Goal: Transaction & Acquisition: Purchase product/service

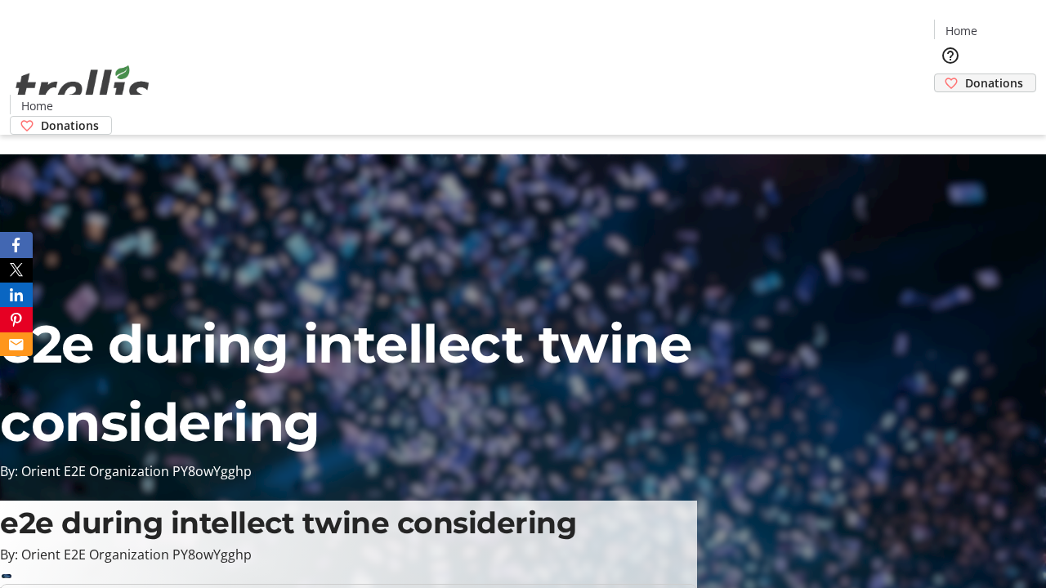
click at [965, 74] on span "Donations" at bounding box center [994, 82] width 58 height 17
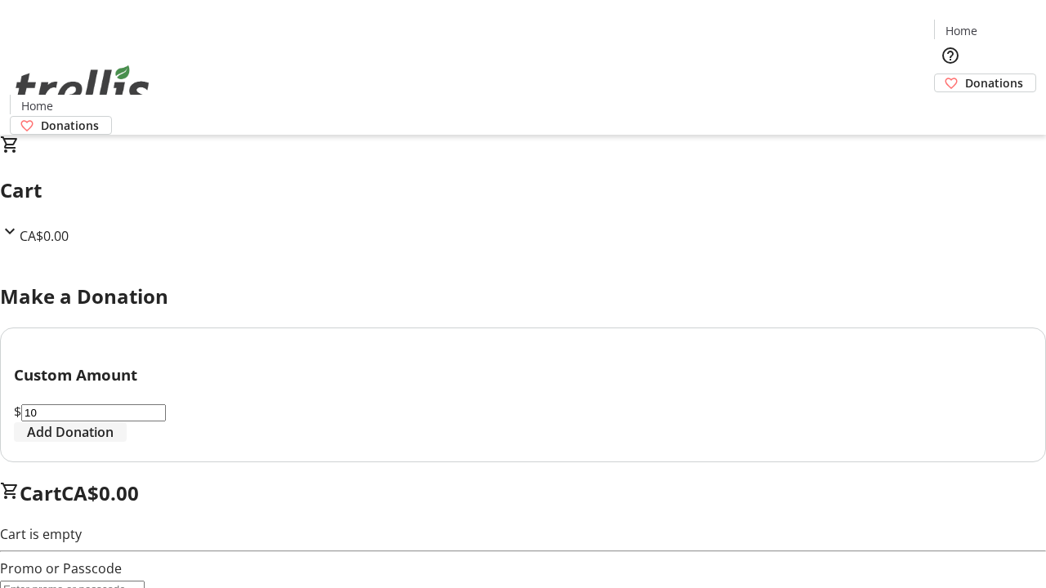
click at [114, 442] on span "Add Donation" at bounding box center [70, 432] width 87 height 20
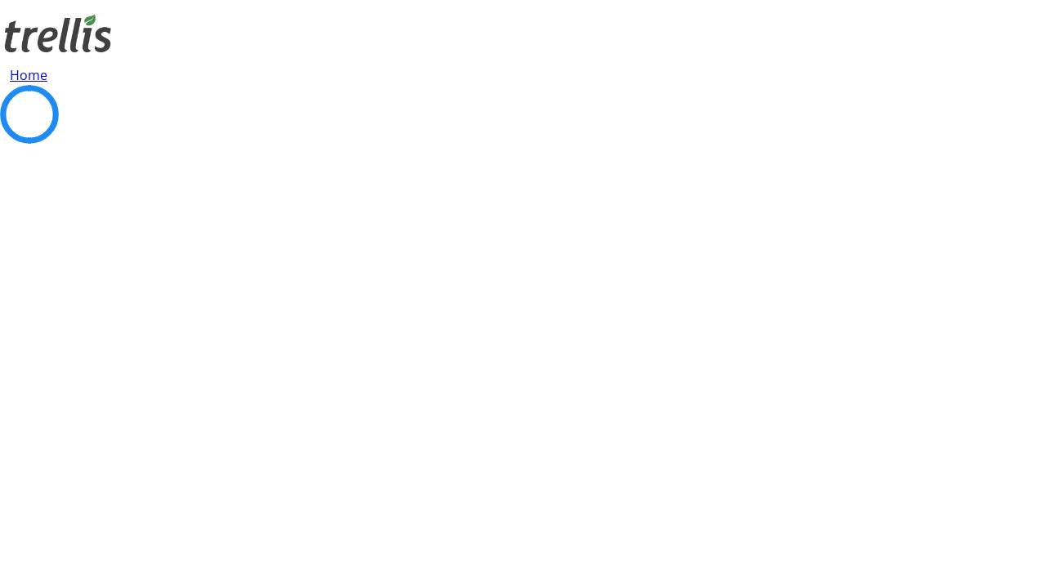
select select "CA"
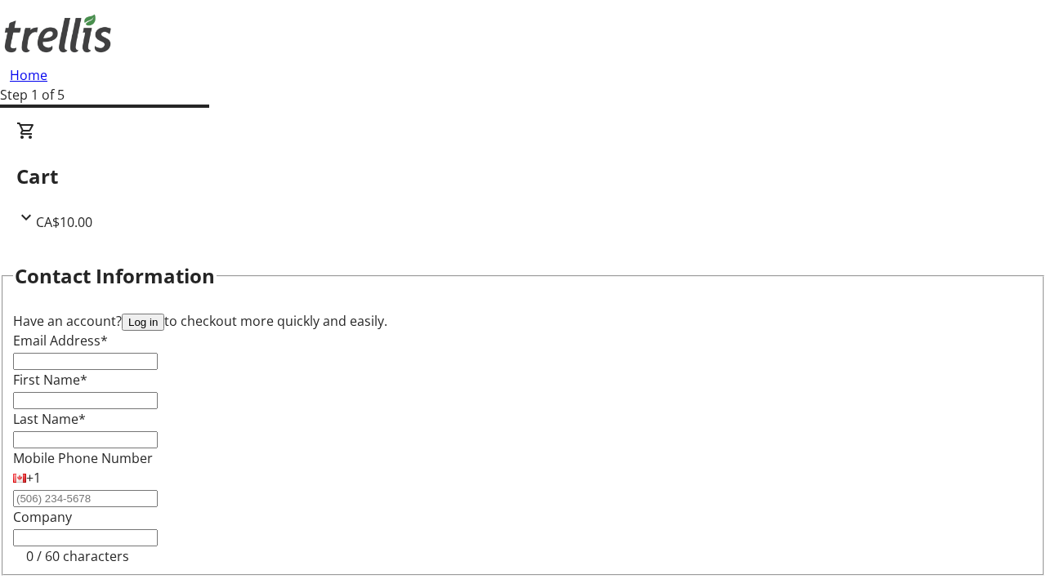
click at [164, 314] on button "Log in" at bounding box center [143, 322] width 42 height 17
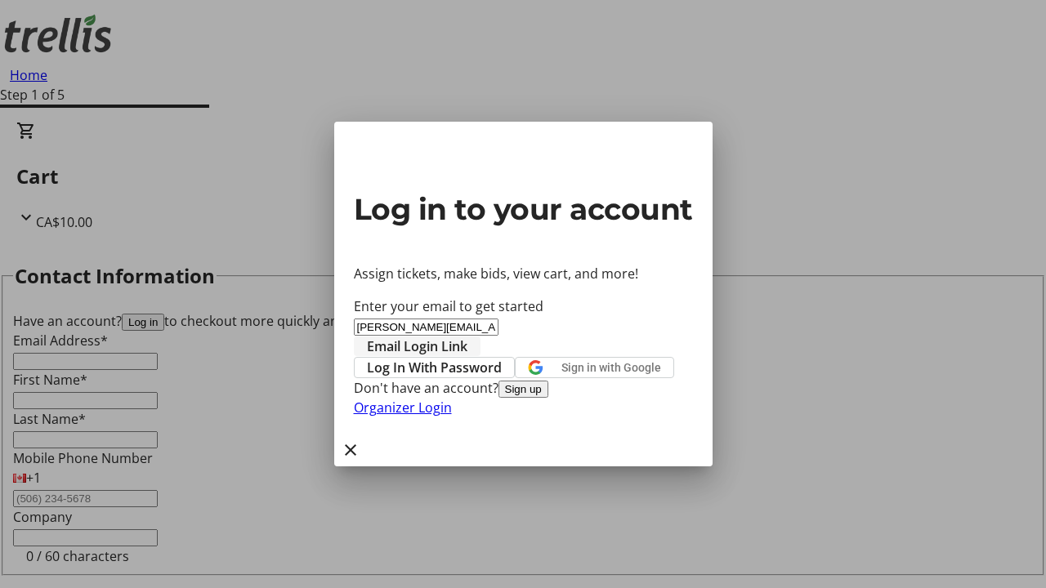
type input "[PERSON_NAME][EMAIL_ADDRESS][DOMAIN_NAME]"
click at [467, 337] on span "Email Login Link" at bounding box center [417, 347] width 100 height 20
